Goal: Navigation & Orientation: Find specific page/section

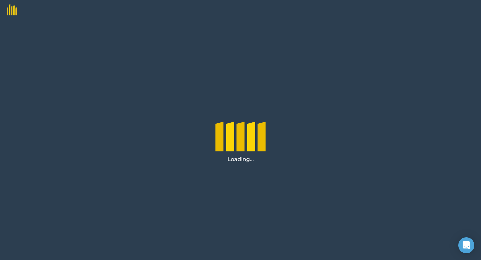
click at [316, 37] on div "Loading..." at bounding box center [240, 140] width 481 height 240
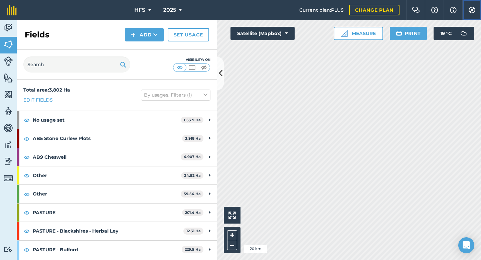
click at [474, 10] on img at bounding box center [472, 10] width 8 height 7
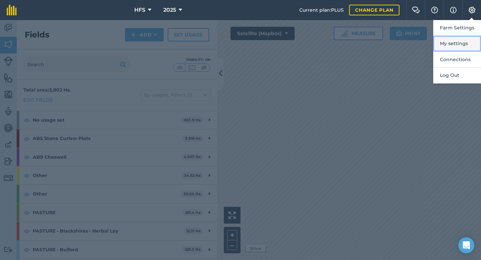
click at [450, 44] on button "My settings" at bounding box center [457, 44] width 48 height 16
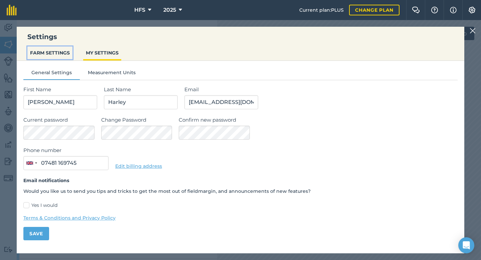
click at [57, 47] on button "FARM SETTINGS" at bounding box center [49, 52] width 45 height 13
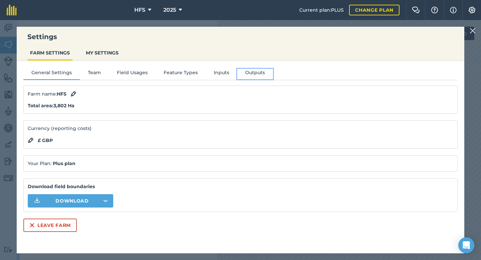
click at [251, 70] on button "Outputs" at bounding box center [255, 74] width 36 height 10
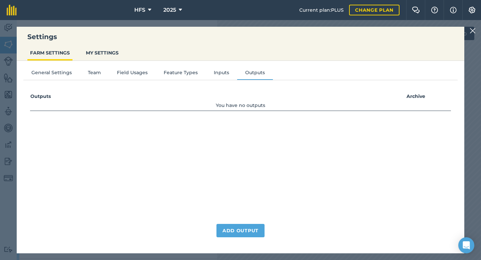
click at [222, 79] on li "Inputs" at bounding box center [221, 74] width 31 height 11
click at [222, 76] on button "Inputs" at bounding box center [221, 74] width 31 height 10
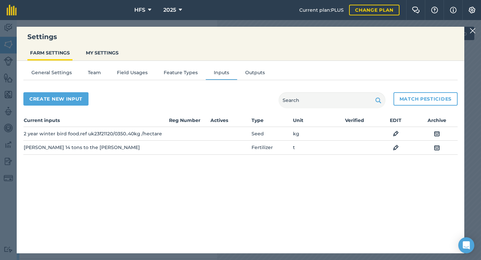
click at [471, 32] on img at bounding box center [472, 31] width 6 height 8
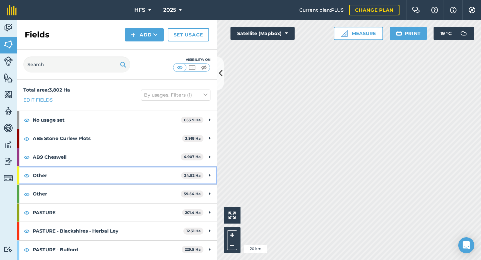
click at [134, 172] on strong "Other" at bounding box center [107, 175] width 148 height 18
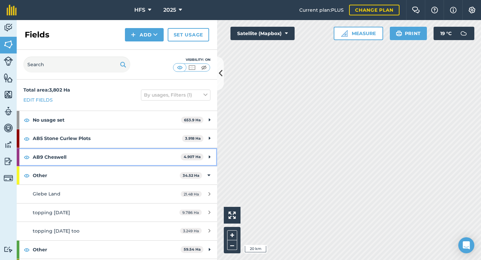
click at [137, 152] on strong "AB9 Cheswell" at bounding box center [107, 157] width 148 height 18
click at [141, 157] on strong "AB9 Cheswell" at bounding box center [106, 157] width 146 height 18
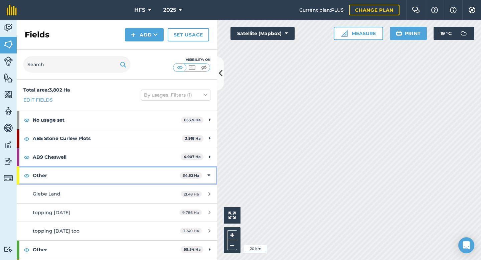
click at [142, 176] on strong "Other" at bounding box center [106, 175] width 147 height 18
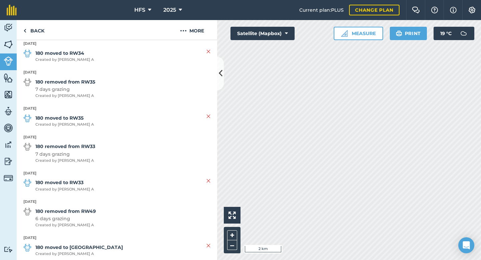
scroll to position [747, 0]
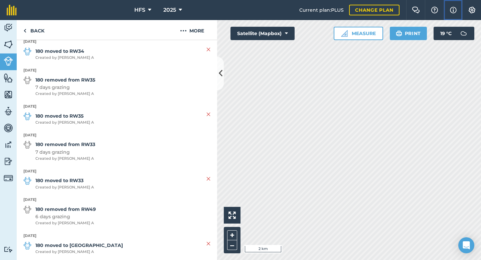
click at [450, 10] on img at bounding box center [453, 10] width 7 height 8
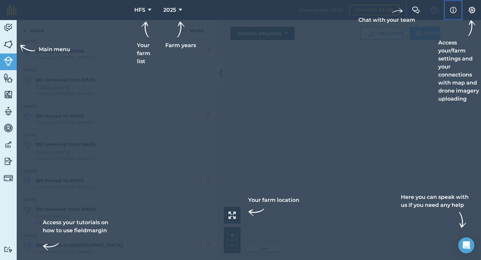
click at [449, 12] on button "Info" at bounding box center [452, 10] width 19 height 20
click at [399, 66] on div at bounding box center [240, 130] width 481 height 260
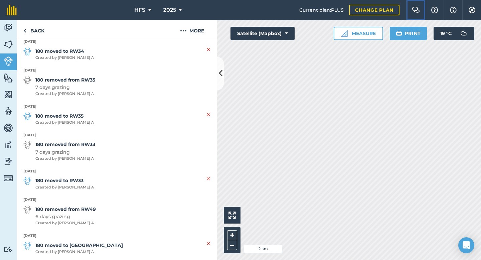
click at [415, 11] on img at bounding box center [415, 10] width 8 height 7
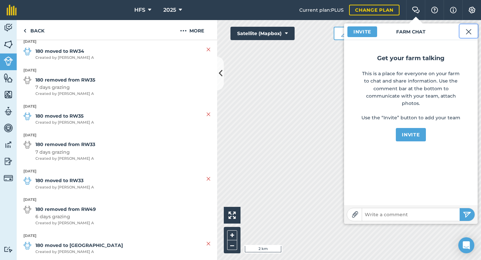
click at [467, 34] on img at bounding box center [468, 32] width 6 height 8
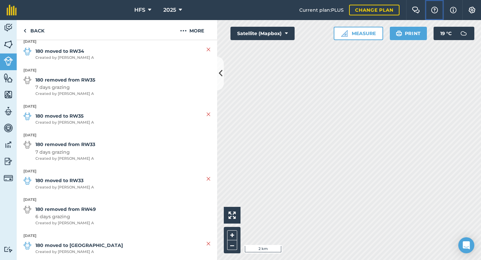
click at [430, 10] on img at bounding box center [434, 10] width 8 height 7
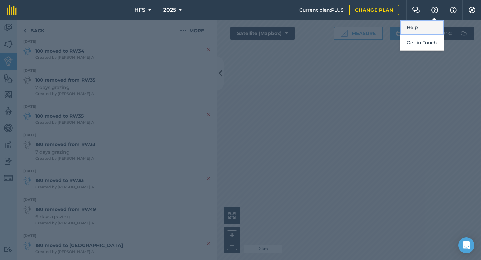
click at [425, 26] on link "Help" at bounding box center [421, 27] width 44 height 15
click at [288, 59] on div at bounding box center [240, 140] width 481 height 240
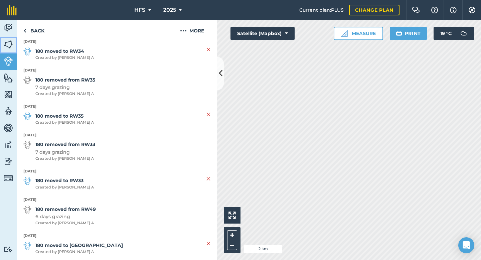
click at [10, 43] on img at bounding box center [8, 44] width 9 height 10
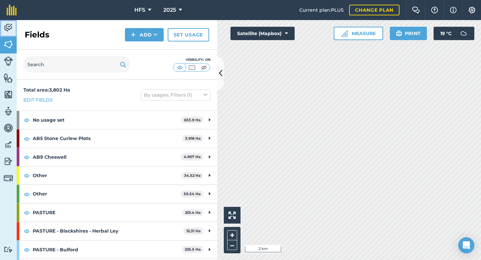
click at [12, 28] on img at bounding box center [8, 28] width 9 height 10
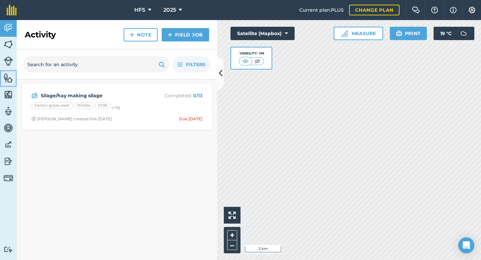
click at [8, 80] on img at bounding box center [8, 78] width 9 height 10
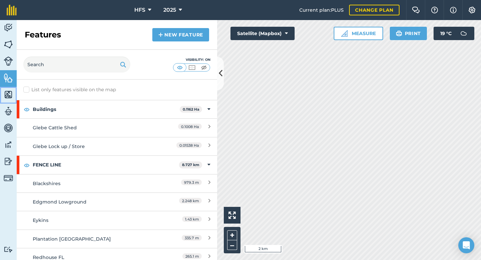
click at [8, 94] on img at bounding box center [8, 94] width 9 height 10
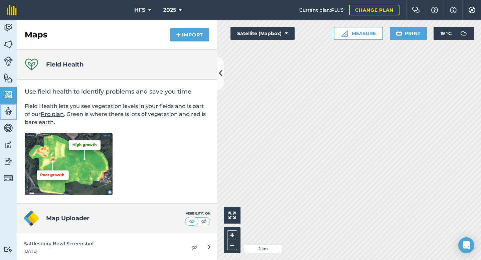
click at [6, 117] on link "Team" at bounding box center [8, 111] width 17 height 17
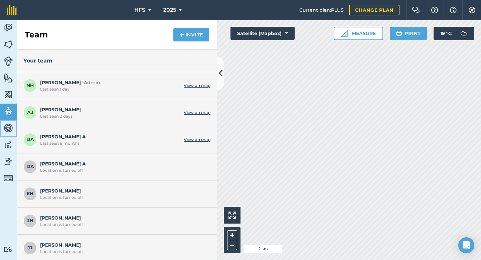
click at [8, 128] on img at bounding box center [8, 128] width 9 height 10
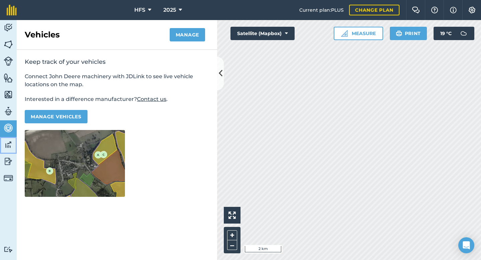
click at [8, 145] on img at bounding box center [8, 144] width 9 height 10
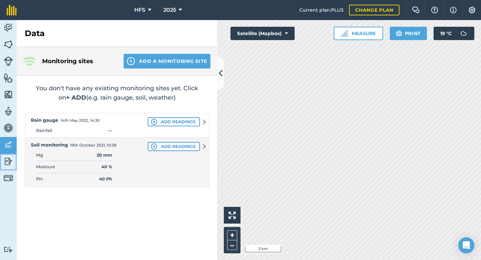
click at [10, 162] on img at bounding box center [8, 161] width 9 height 10
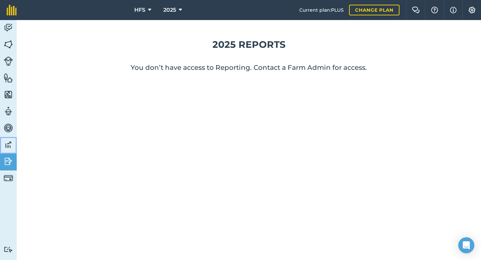
click at [7, 144] on img at bounding box center [8, 144] width 9 height 10
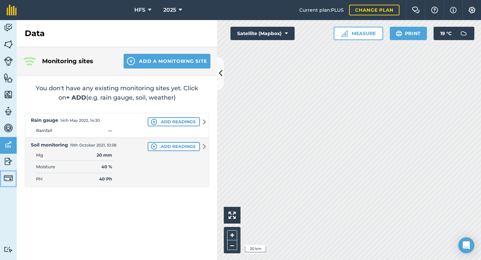
click at [8, 180] on img at bounding box center [8, 177] width 9 height 9
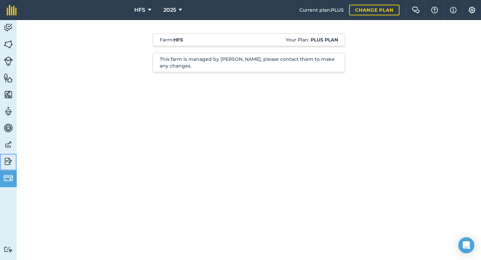
click at [10, 164] on img at bounding box center [8, 161] width 9 height 10
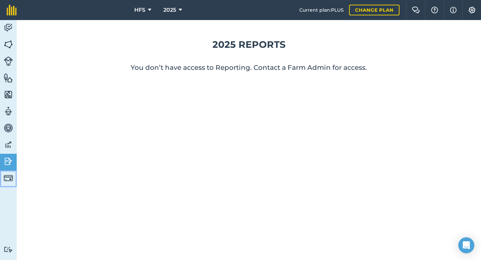
click at [13, 176] on img at bounding box center [8, 177] width 9 height 9
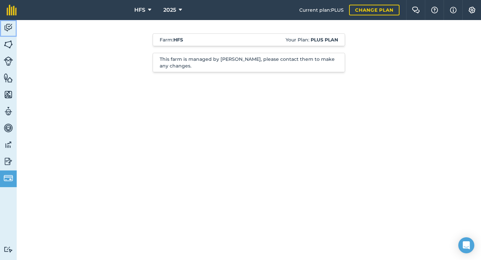
click at [9, 25] on img at bounding box center [8, 28] width 9 height 10
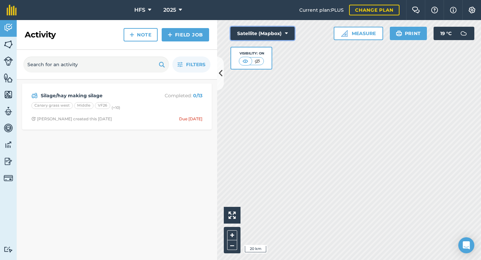
click at [284, 33] on button "Satellite (Mapbox)" at bounding box center [262, 33] width 64 height 13
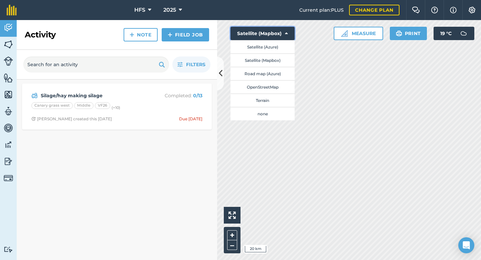
click at [284, 32] on button "Satellite (Mapbox)" at bounding box center [262, 33] width 64 height 13
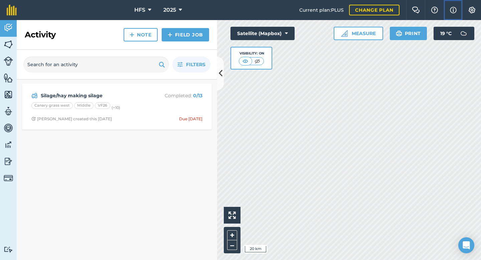
click at [452, 9] on img at bounding box center [453, 10] width 7 height 8
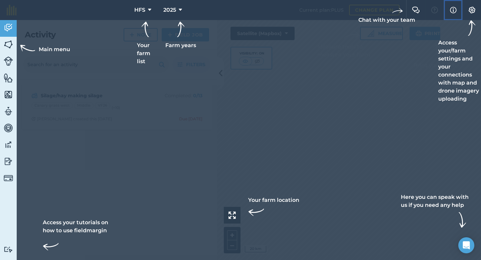
click at [453, 7] on img at bounding box center [453, 10] width 7 height 8
click at [418, 60] on div at bounding box center [240, 130] width 481 height 260
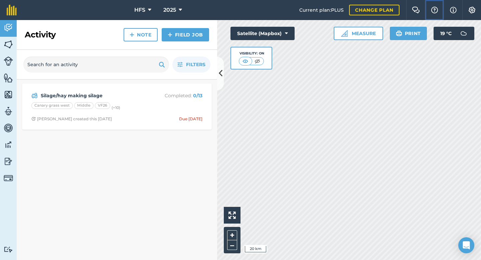
click at [425, 10] on button "Help" at bounding box center [433, 10] width 19 height 20
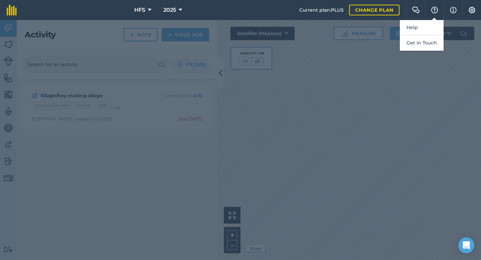
click at [387, 90] on div at bounding box center [240, 140] width 481 height 240
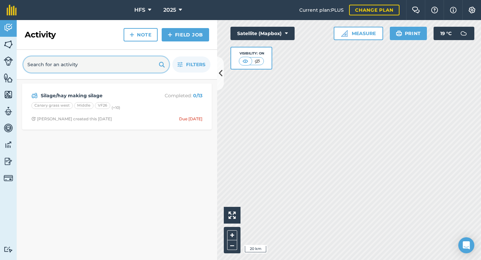
click at [156, 65] on input "text" at bounding box center [95, 64] width 145 height 16
type input "repor"
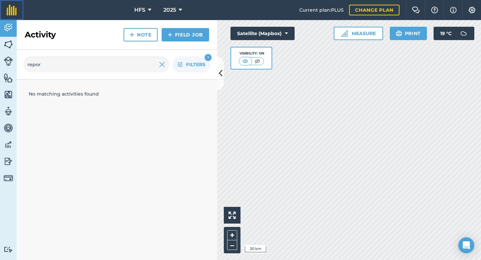
click at [13, 10] on img at bounding box center [12, 10] width 10 height 11
click at [11, 46] on img at bounding box center [8, 44] width 9 height 10
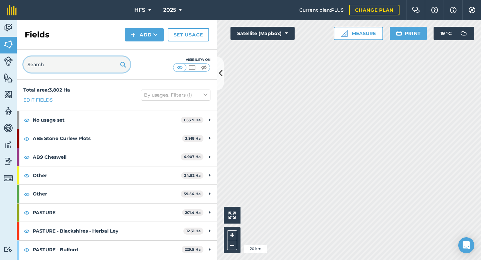
click at [52, 69] on input "text" at bounding box center [76, 64] width 107 height 16
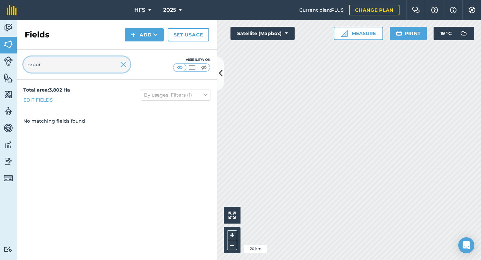
type input "repor"
click at [10, 62] on img at bounding box center [8, 60] width 9 height 9
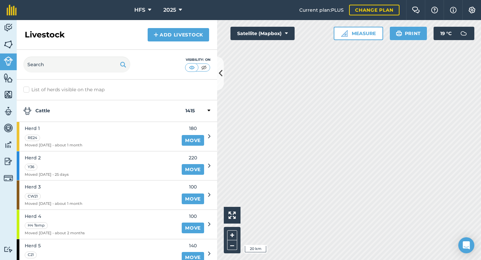
click at [27, 88] on label "List of herds visible on the map" at bounding box center [116, 89] width 187 height 7
click at [27, 88] on input "List of herds visible on the map" at bounding box center [25, 88] width 4 height 4
checkbox input "true"
click at [10, 95] on img at bounding box center [8, 94] width 9 height 10
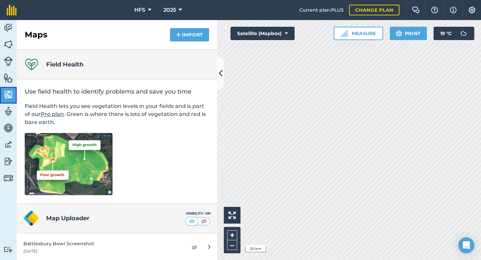
scroll to position [1, 0]
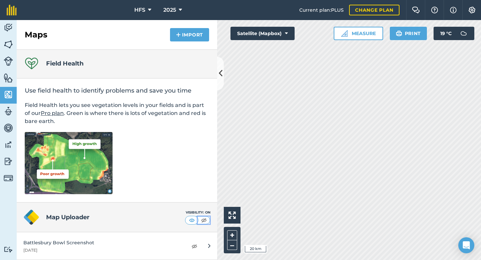
click at [204, 221] on img at bounding box center [204, 220] width 8 height 7
click at [194, 220] on img at bounding box center [192, 220] width 8 height 7
click at [102, 222] on div "Map Uploader Visibility: On" at bounding box center [117, 217] width 200 height 30
click at [80, 217] on h4 "Map Uploader" at bounding box center [115, 216] width 139 height 9
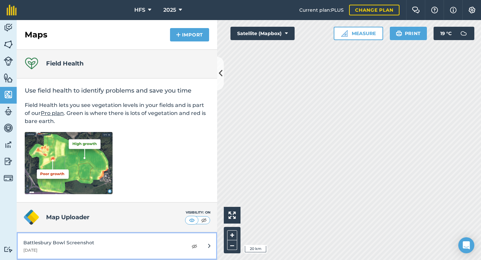
click at [210, 246] on icon at bounding box center [209, 245] width 2 height 7
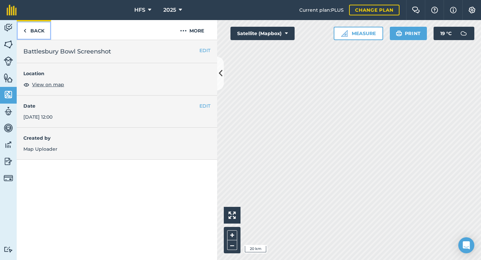
click at [29, 30] on link "Back" at bounding box center [34, 30] width 34 height 20
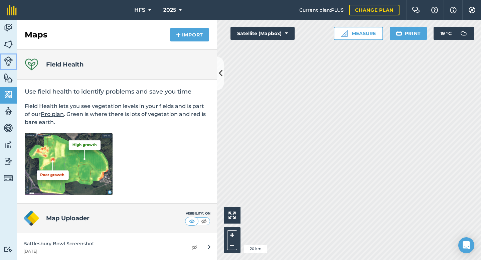
click at [10, 63] on img at bounding box center [8, 60] width 9 height 9
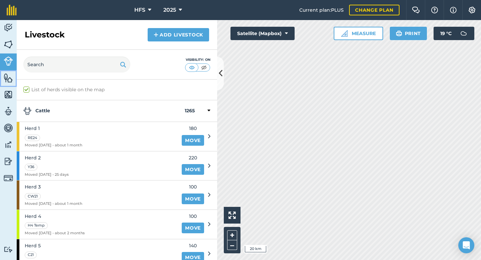
click at [7, 81] on img at bounding box center [8, 78] width 9 height 10
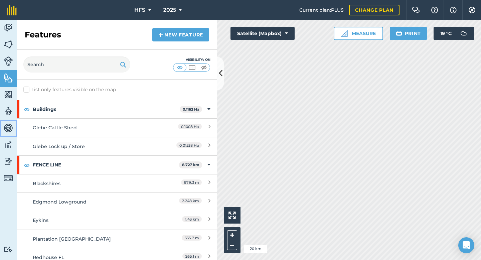
click at [7, 130] on img at bounding box center [8, 128] width 9 height 10
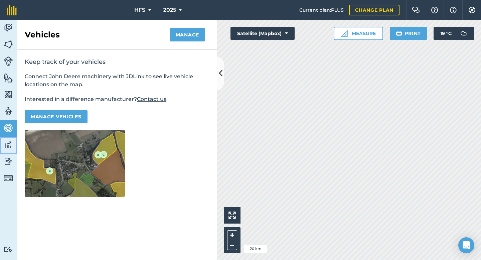
click at [10, 146] on img at bounding box center [8, 144] width 9 height 10
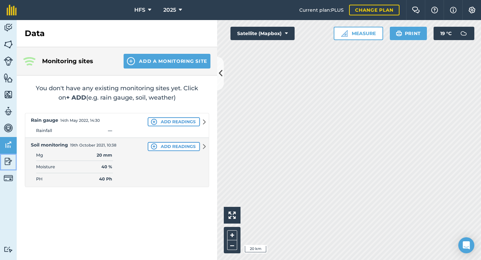
click at [12, 162] on img at bounding box center [8, 161] width 9 height 10
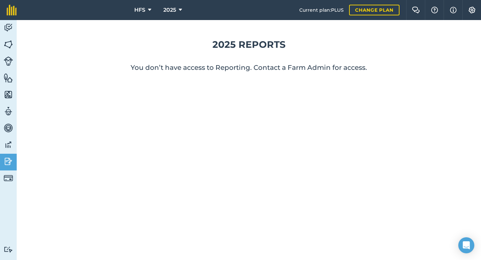
click at [305, 163] on div "2025 Reports You don’t have access to Reporting. Contact a Farm Admin for acces…" at bounding box center [249, 140] width 464 height 240
click at [8, 161] on img at bounding box center [8, 161] width 9 height 10
